Goal: Information Seeking & Learning: Check status

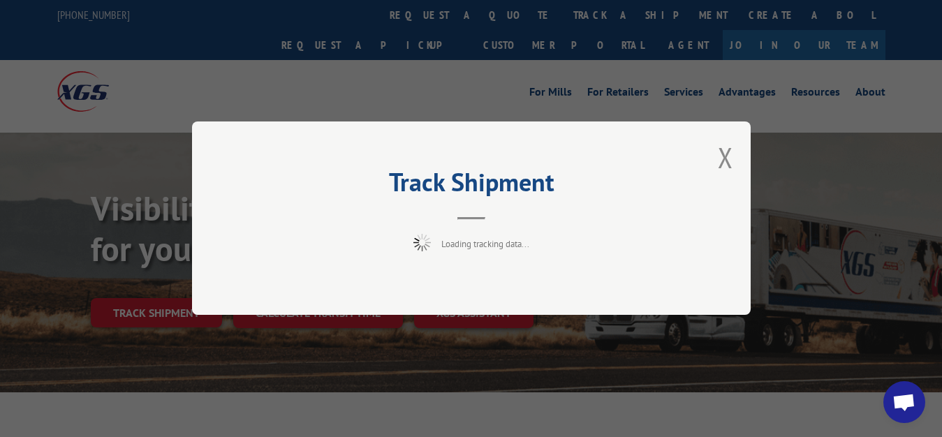
scroll to position [71, 0]
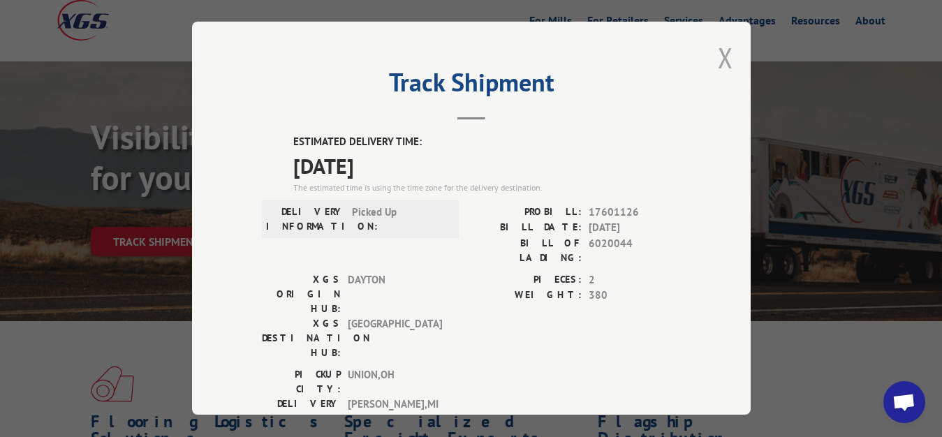
click at [718, 54] on button "Close modal" at bounding box center [724, 57] width 15 height 37
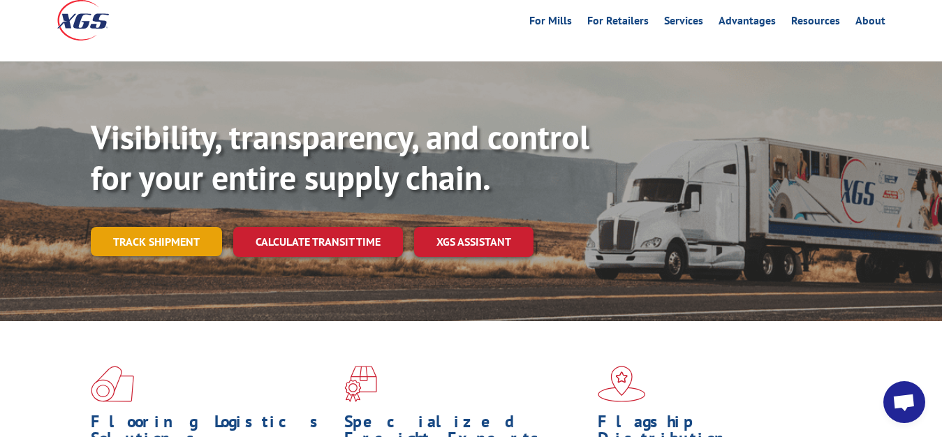
click at [171, 227] on link "Track shipment" at bounding box center [156, 241] width 131 height 29
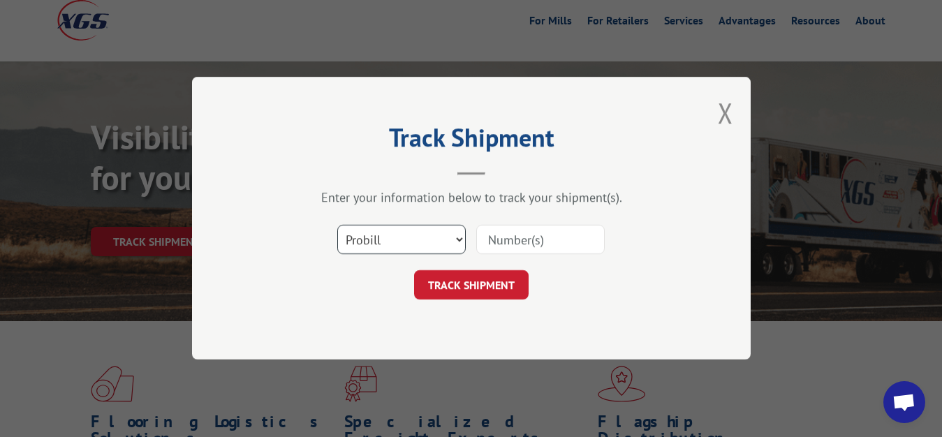
click at [337, 225] on select "Select category... Probill BOL PO" at bounding box center [401, 239] width 128 height 29
select select "bol"
click option "BOL" at bounding box center [0, 0] width 0 height 0
click at [542, 219] on div "Select category... Probill BOL PO" at bounding box center [471, 240] width 419 height 46
drag, startPoint x: 490, startPoint y: 237, endPoint x: 555, endPoint y: 121, distance: 133.4
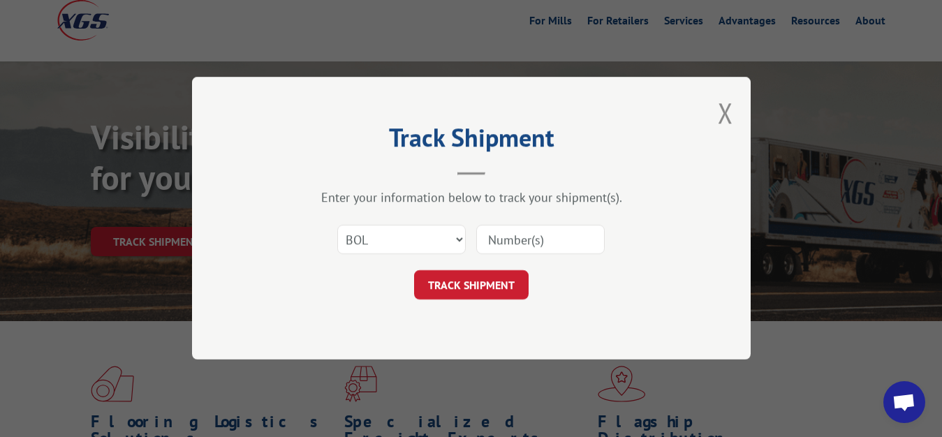
click at [493, 227] on input at bounding box center [540, 239] width 128 height 29
type input "6020049"
click button "TRACK SHIPMENT" at bounding box center [471, 285] width 114 height 29
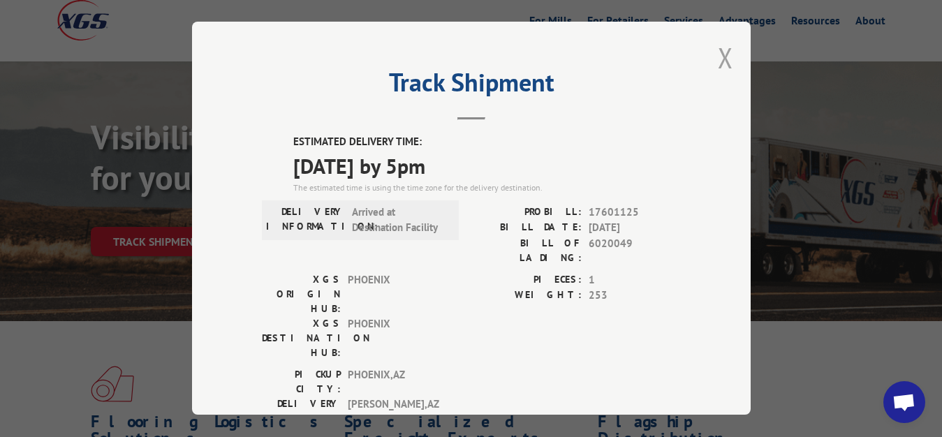
click at [717, 55] on button "Close modal" at bounding box center [724, 57] width 15 height 37
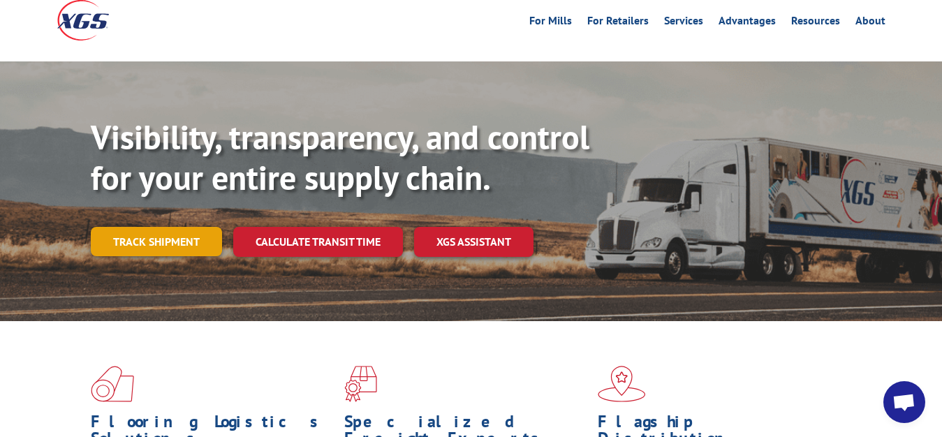
click at [102, 227] on link "Track shipment" at bounding box center [156, 241] width 131 height 29
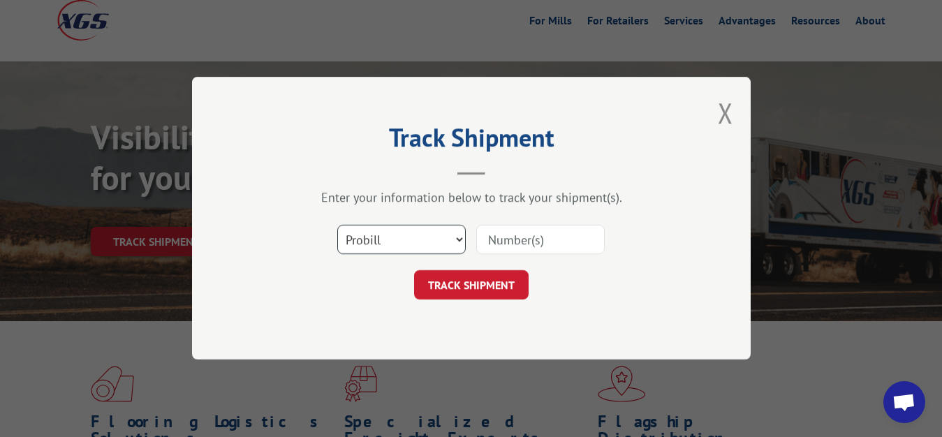
click at [337, 225] on select "Select category... Probill BOL PO" at bounding box center [401, 239] width 128 height 29
select select "bol"
click option "BOL" at bounding box center [0, 0] width 0 height 0
click at [507, 252] on input at bounding box center [540, 239] width 128 height 29
type input "6020047"
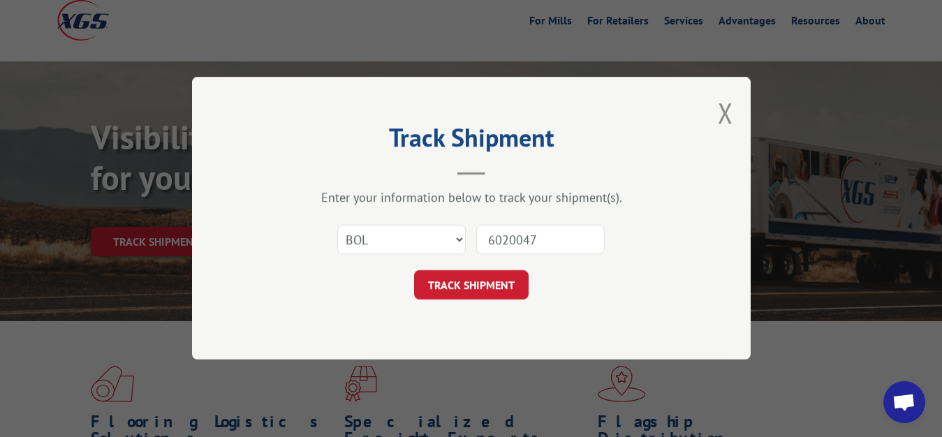
click button "TRACK SHIPMENT" at bounding box center [471, 285] width 114 height 29
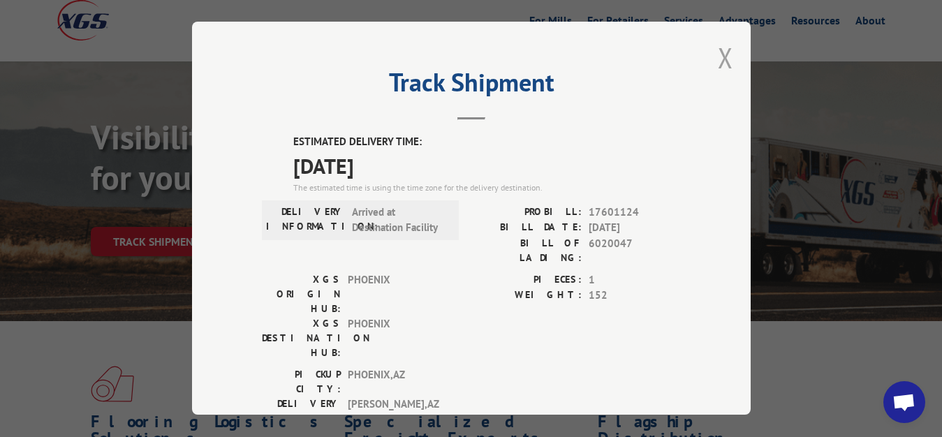
click at [717, 55] on button "Close modal" at bounding box center [724, 57] width 15 height 37
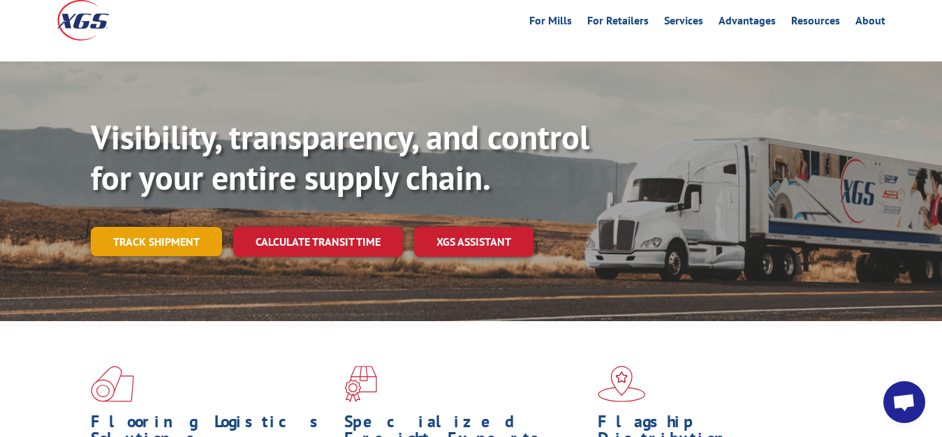
click at [96, 227] on link "Track shipment" at bounding box center [156, 241] width 131 height 29
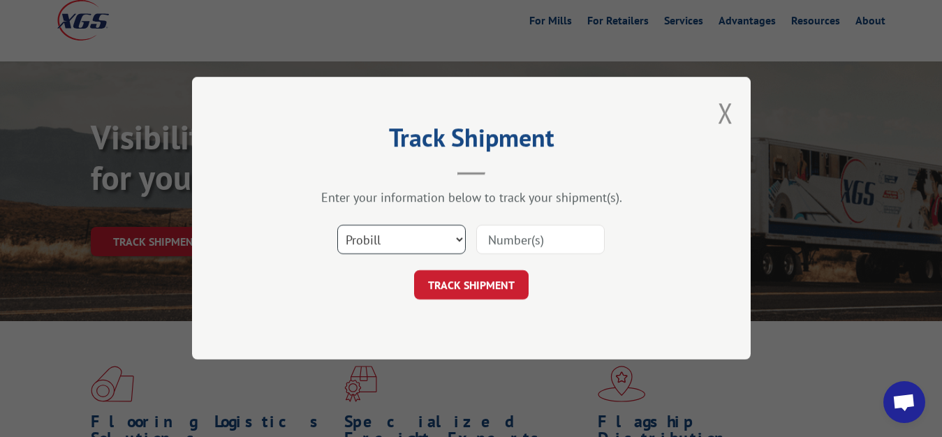
click at [337, 225] on select "Select category... Probill BOL PO" at bounding box center [401, 239] width 128 height 29
select select "bol"
click option "BOL" at bounding box center [0, 0] width 0 height 0
click at [530, 232] on input at bounding box center [540, 239] width 128 height 29
type input "6020045"
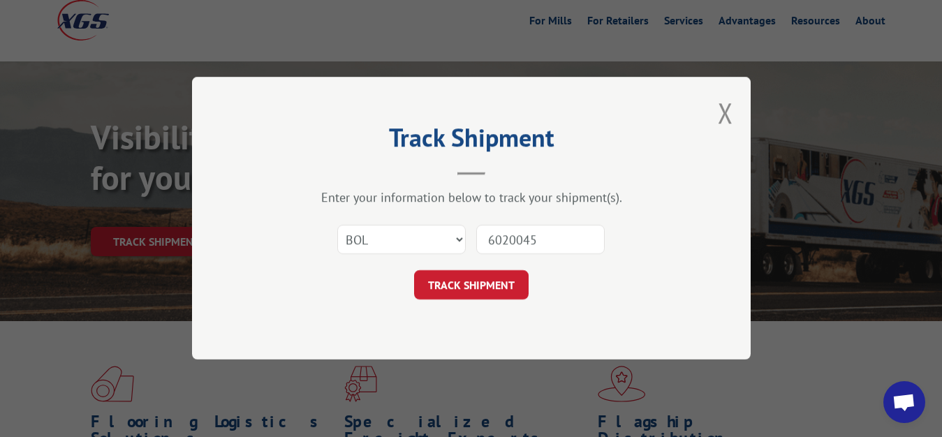
click button "TRACK SHIPMENT" at bounding box center [471, 285] width 114 height 29
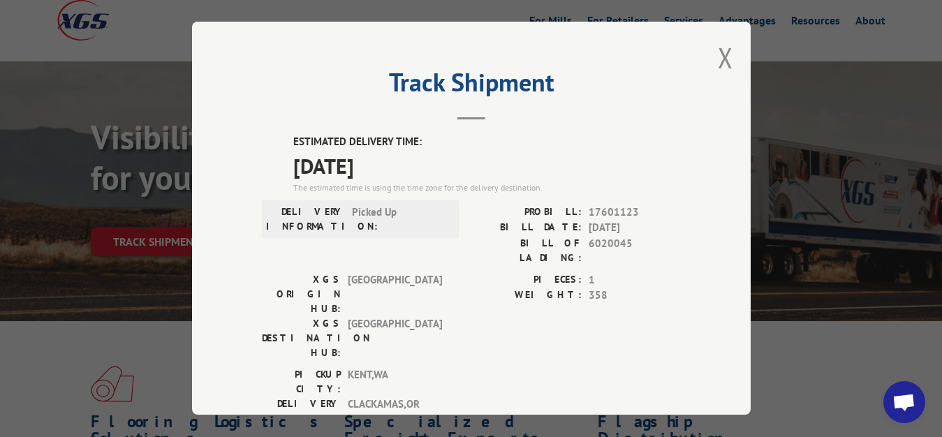
drag, startPoint x: 710, startPoint y: 48, endPoint x: 583, endPoint y: 122, distance: 147.6
click at [717, 49] on button "Close modal" at bounding box center [724, 57] width 15 height 37
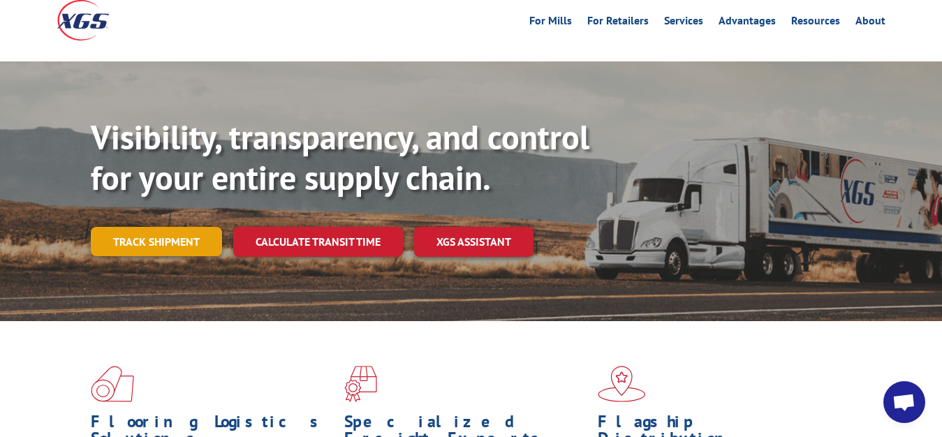
click at [161, 227] on link "Track shipment" at bounding box center [156, 241] width 131 height 29
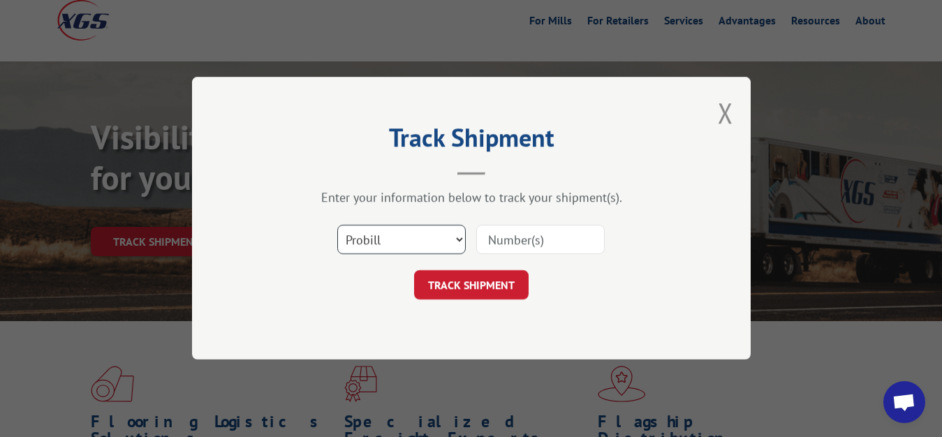
click at [337, 225] on select "Select category... Probill BOL PO" at bounding box center [401, 239] width 128 height 29
select select "bol"
click option "BOL" at bounding box center [0, 0] width 0 height 0
click at [500, 249] on input at bounding box center [540, 239] width 128 height 29
